Goal: Transaction & Acquisition: Purchase product/service

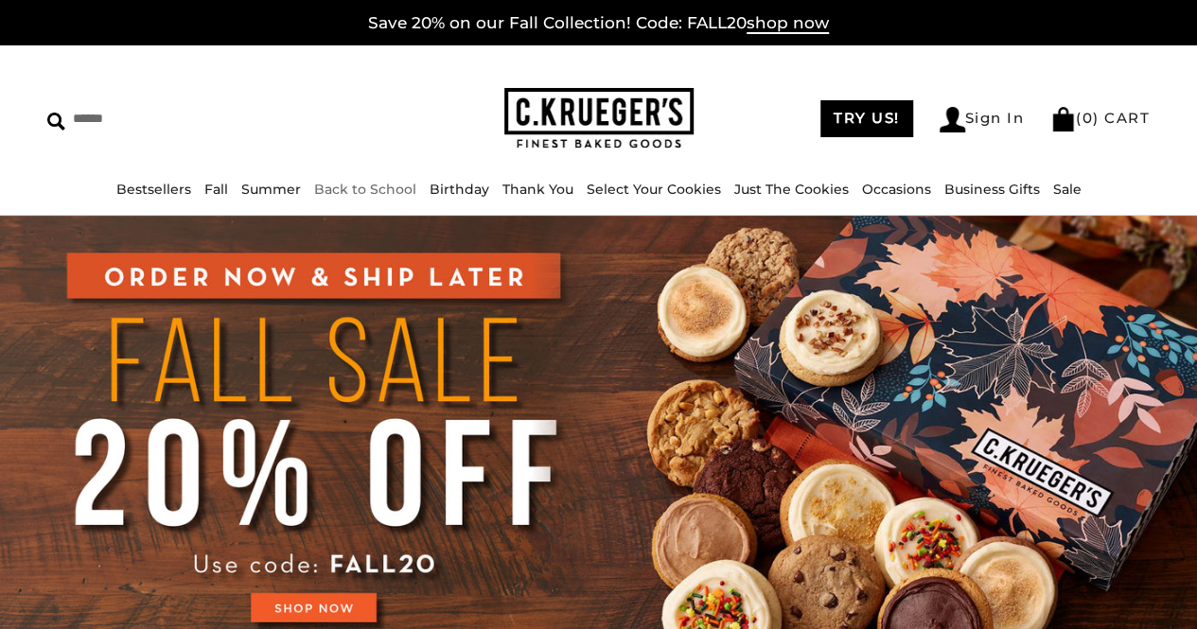
click at [405, 191] on link "Back to School" at bounding box center [365, 189] width 102 height 17
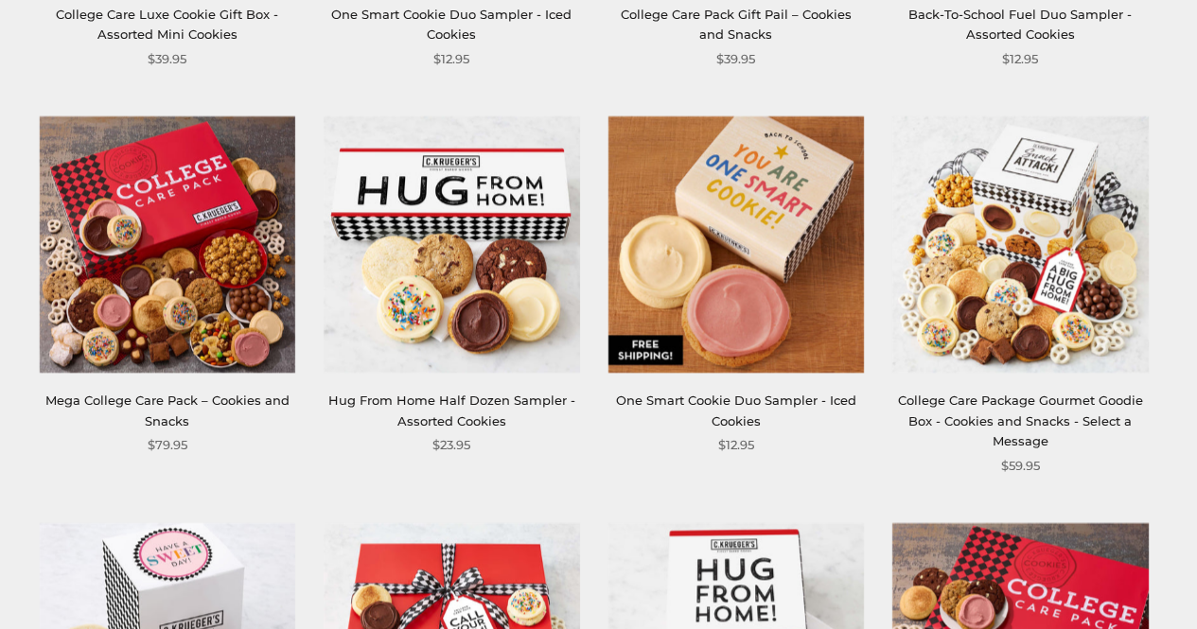
scroll to position [946, 0]
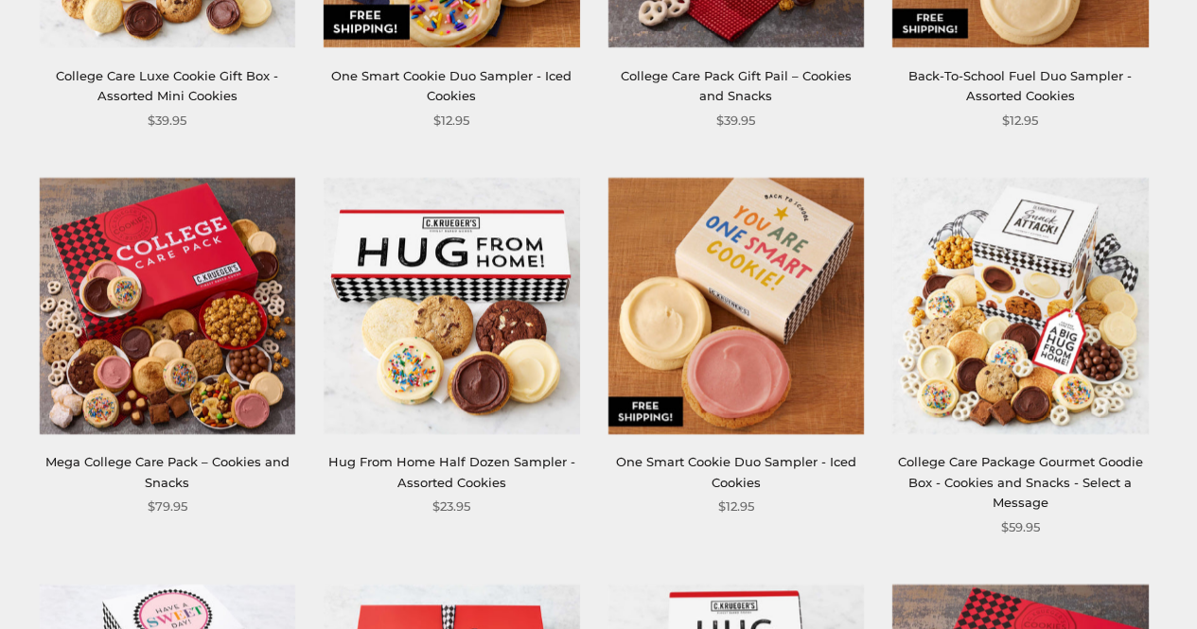
click at [441, 279] on img at bounding box center [451, 305] width 255 height 255
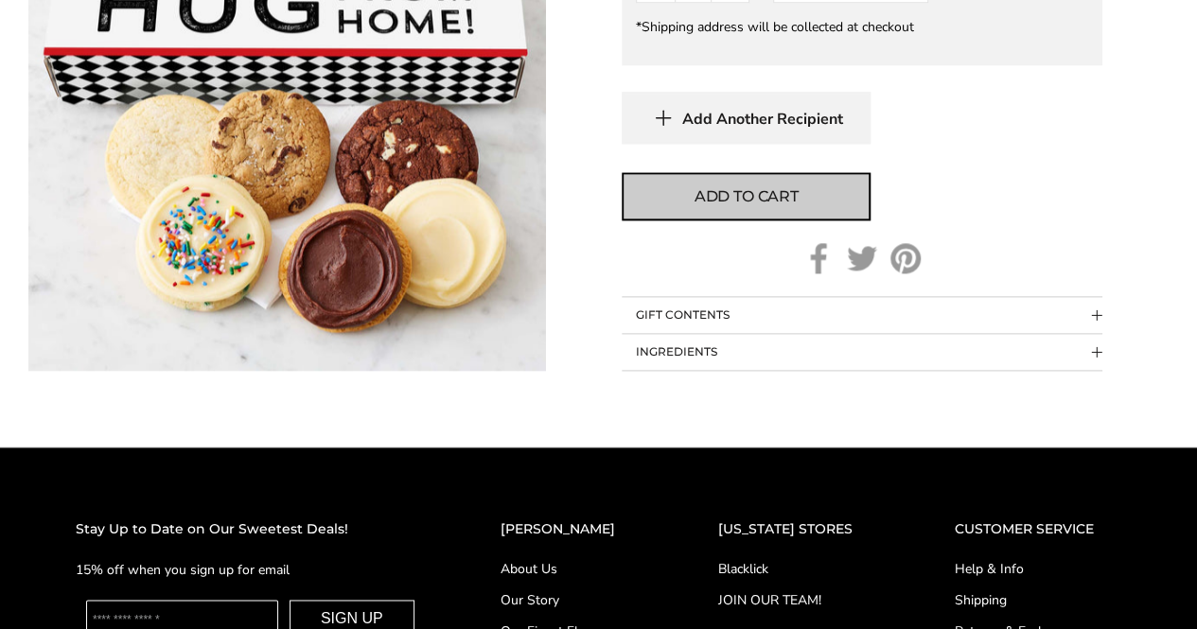
scroll to position [1135, 0]
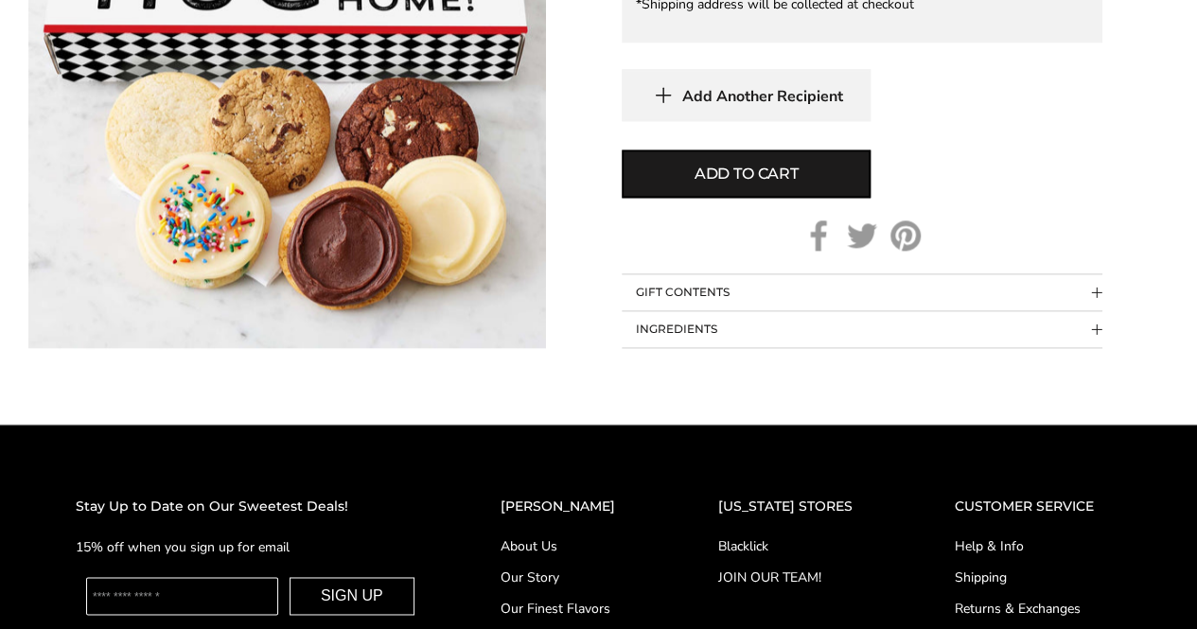
click at [1095, 292] on span "Collapsible block button" at bounding box center [1097, 293] width 10 height 10
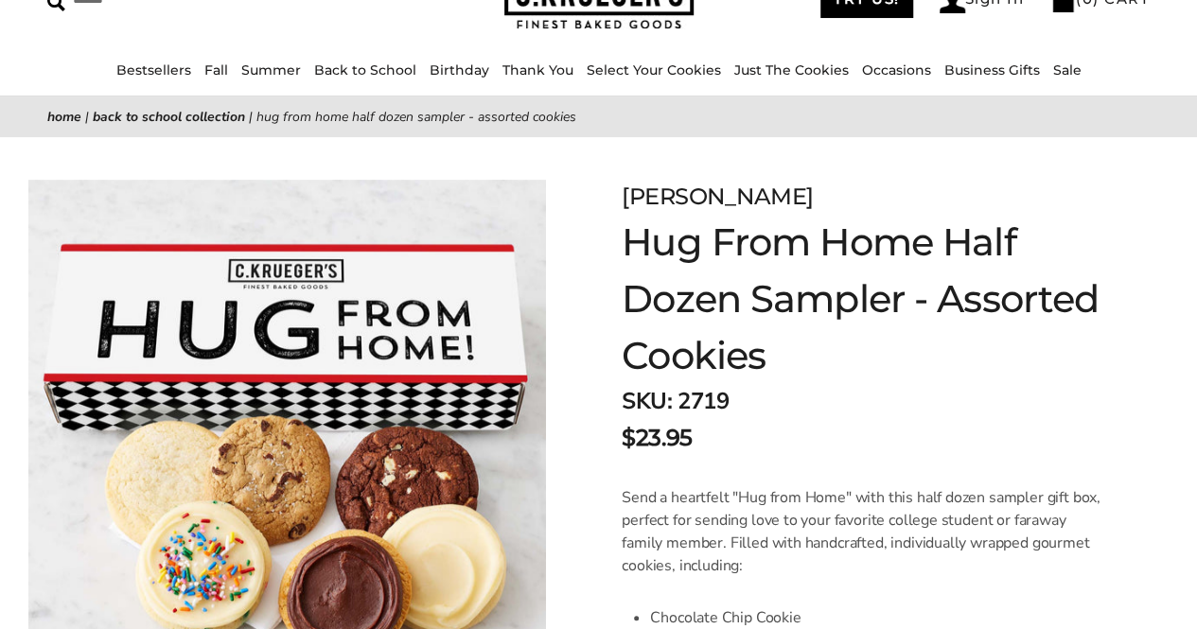
scroll to position [0, 0]
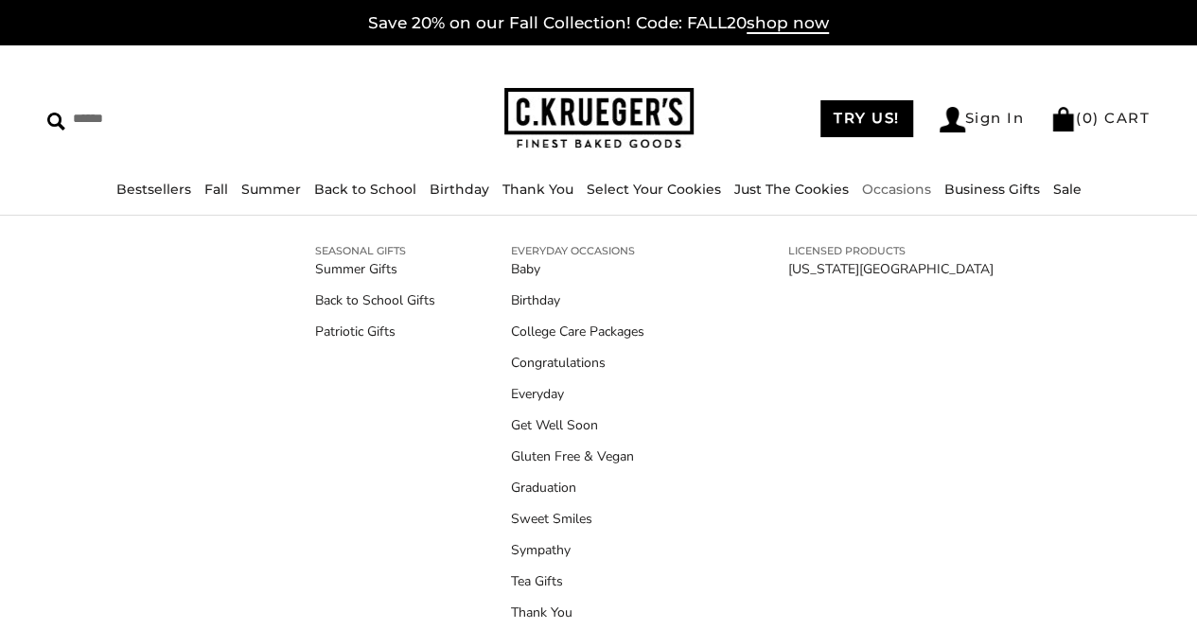
click at [910, 176] on div "****** TRY US! Sign In ( 0 ) CART ( 0 ) CART Bestsellers Fall ALL Fall Gifts NE…" at bounding box center [598, 130] width 1197 height 170
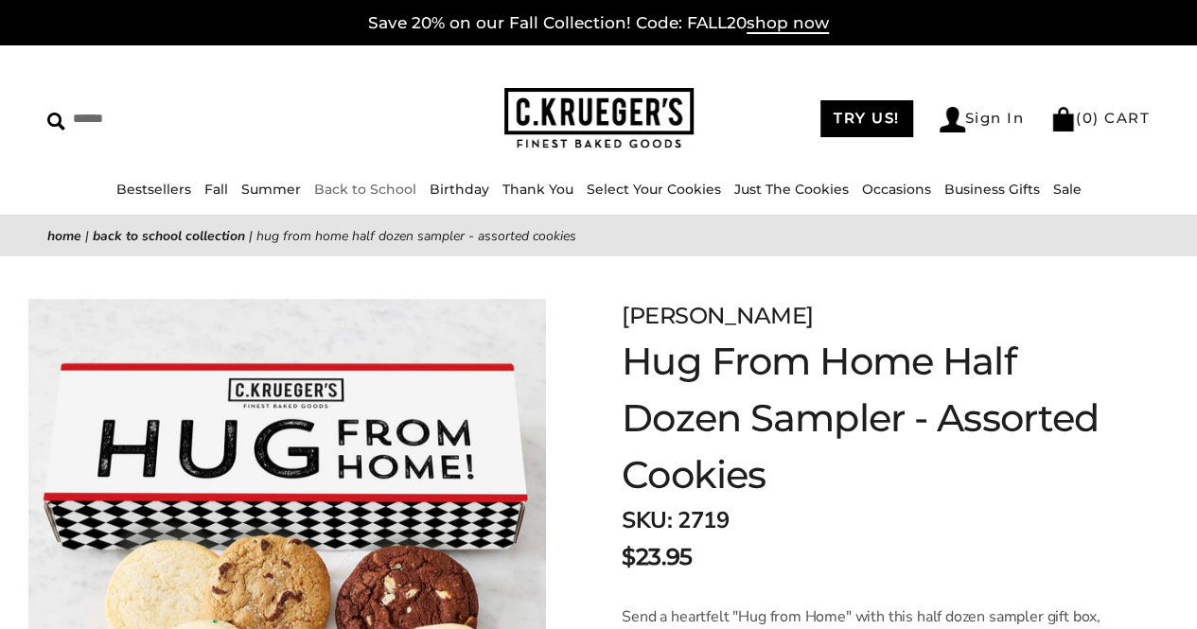
click at [410, 188] on link "Back to School" at bounding box center [365, 189] width 102 height 17
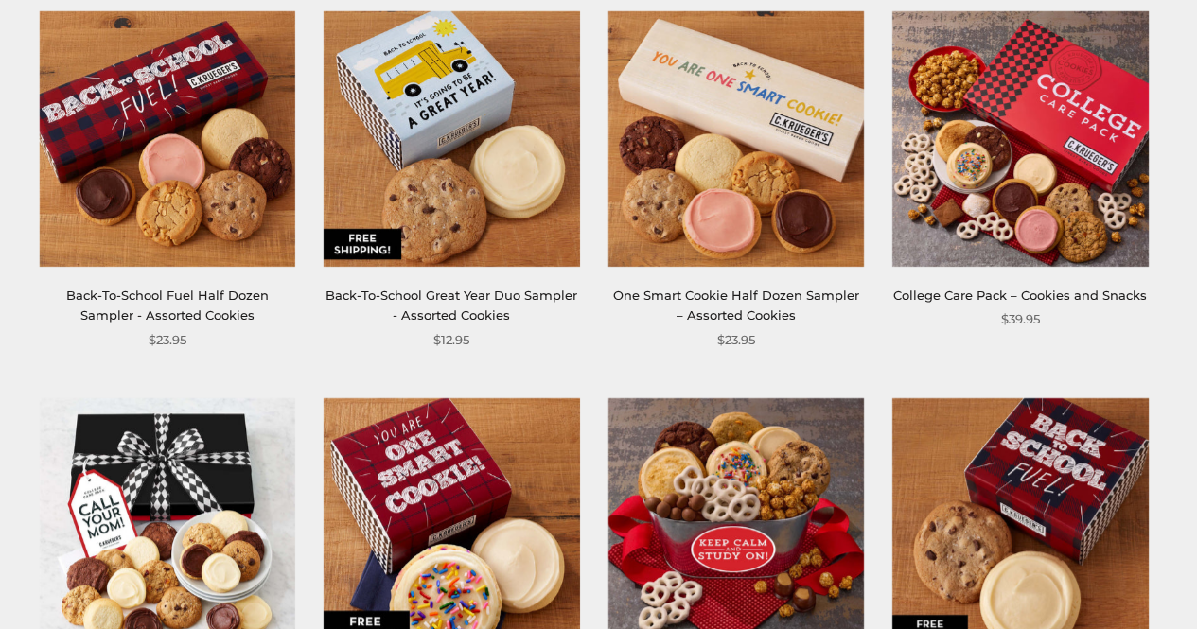
scroll to position [378, 0]
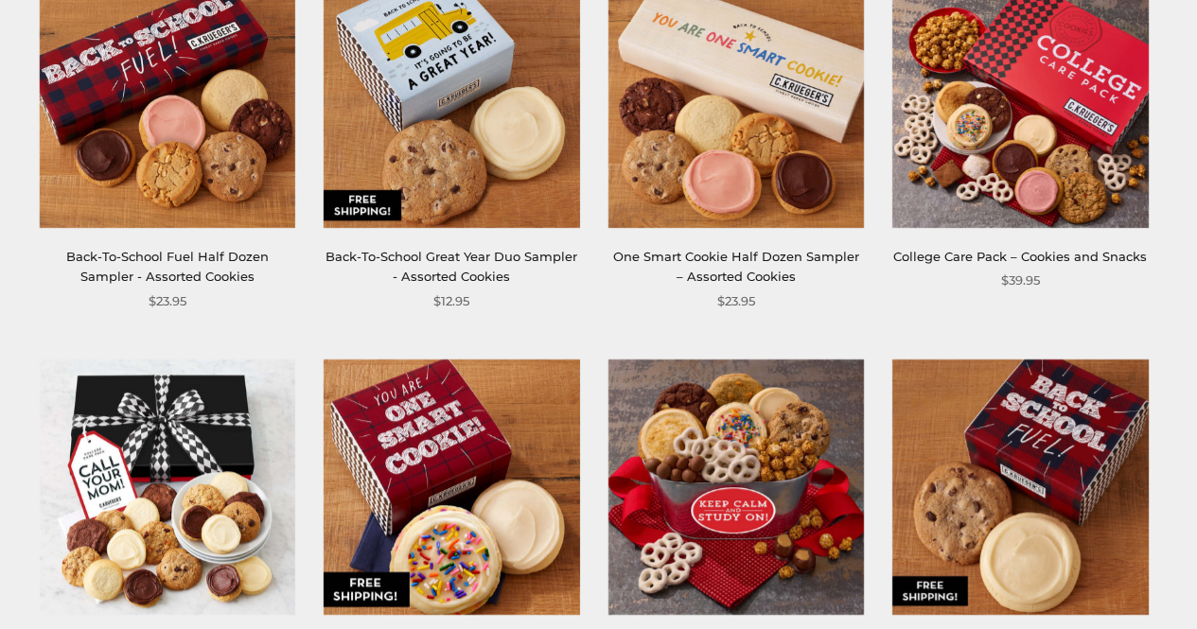
click at [1073, 256] on link "College Care Pack – Cookies and Snacks" at bounding box center [1020, 256] width 254 height 15
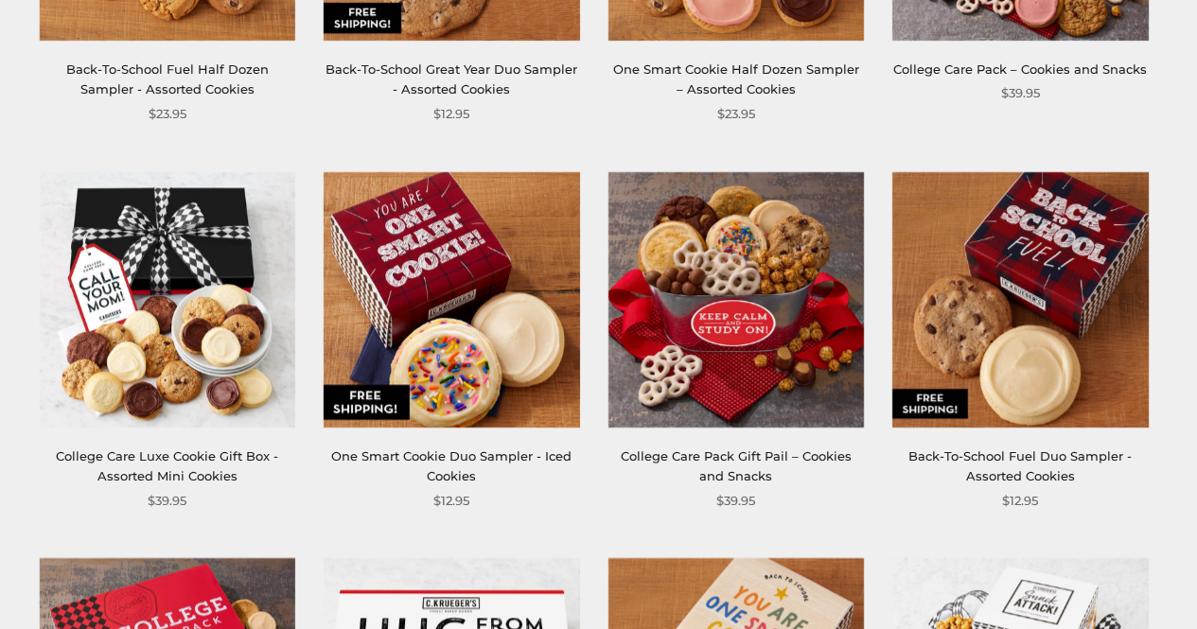
scroll to position [568, 0]
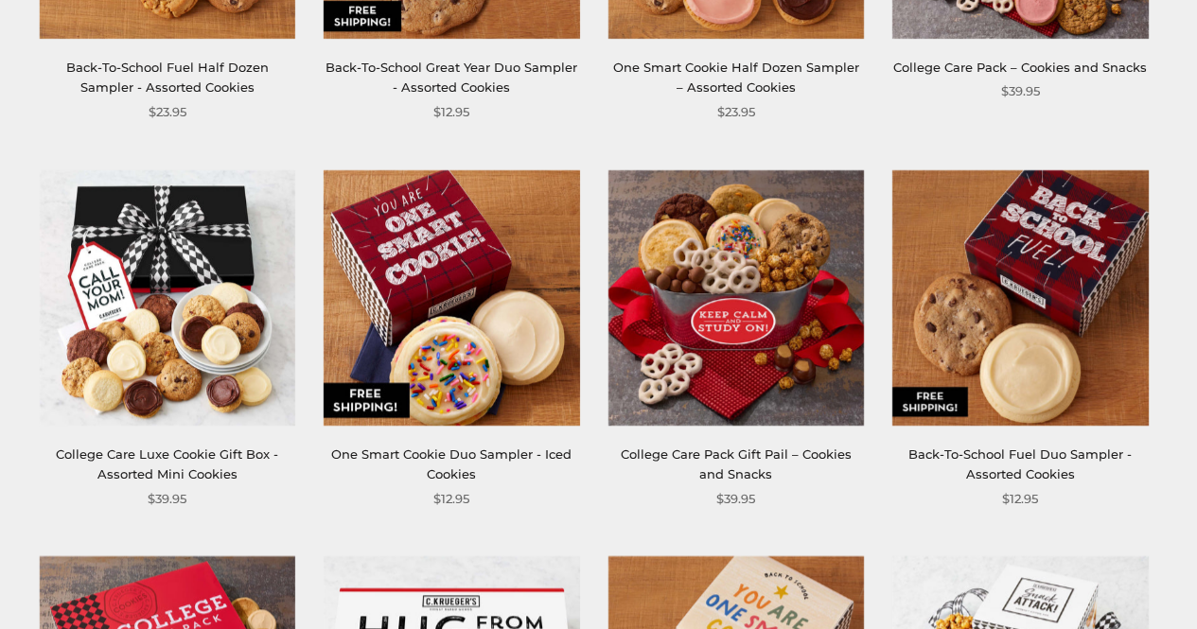
click at [185, 465] on div "College Care Luxe Cookie Gift Box - Assorted Mini Cookies" at bounding box center [167, 465] width 255 height 41
click at [187, 475] on link "College Care Luxe Cookie Gift Box - Assorted Mini Cookies" at bounding box center [167, 464] width 222 height 35
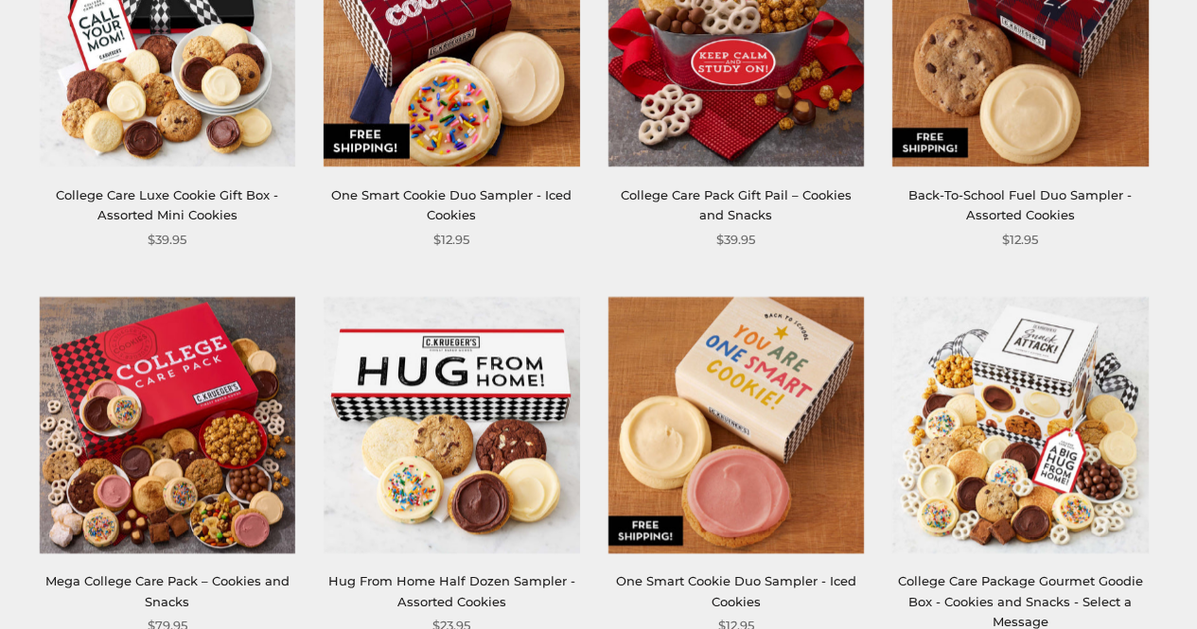
scroll to position [851, 0]
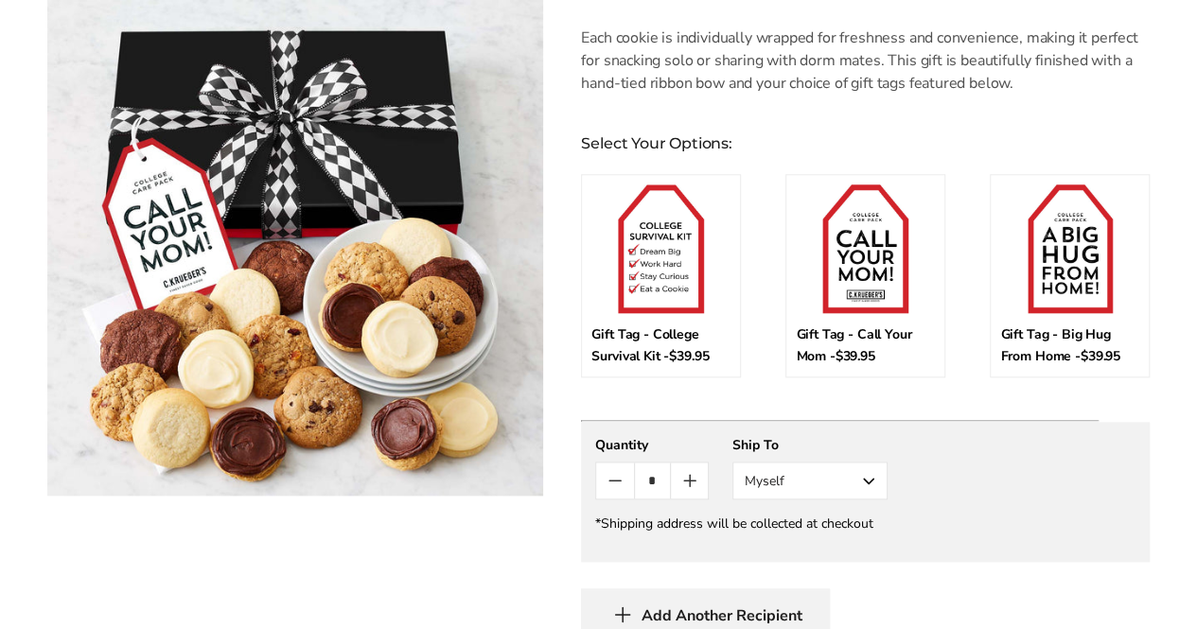
scroll to position [946, 0]
